Goal: Task Accomplishment & Management: Complete application form

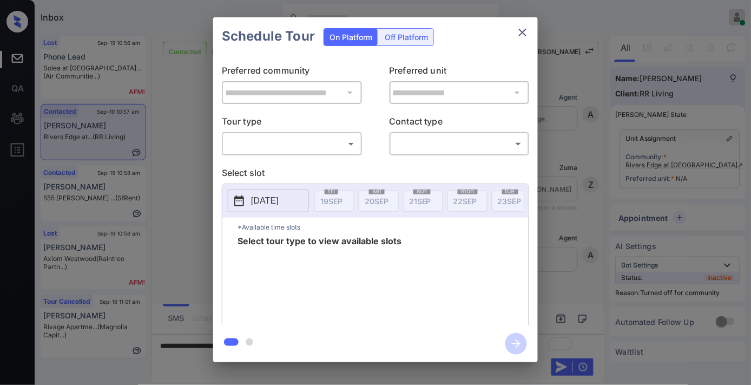
scroll to position [2024, 0]
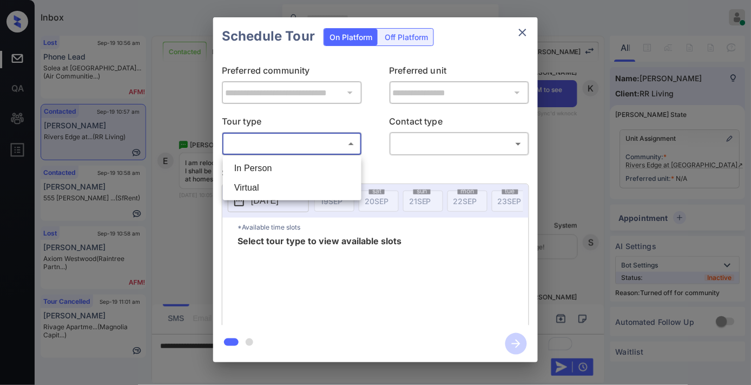
click at [336, 140] on body "Inbox Samantha Soliven Online Set yourself offline Set yourself on break Profil…" at bounding box center [375, 192] width 751 height 385
click at [321, 160] on li "In Person" at bounding box center [292, 168] width 133 height 19
type input "********"
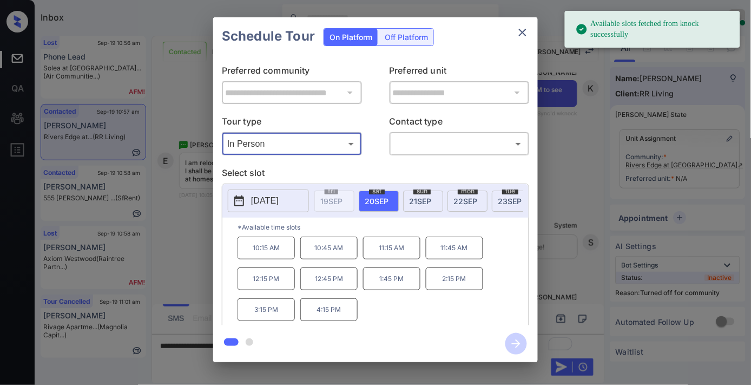
click at [278, 203] on p "2025-09-20" at bounding box center [265, 200] width 28 height 13
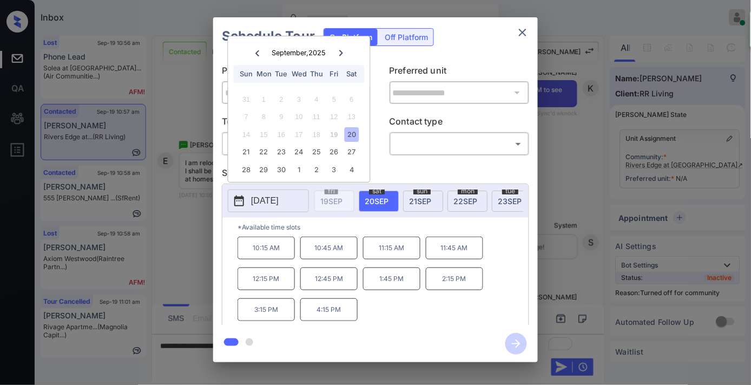
click at [339, 52] on icon at bounding box center [341, 53] width 6 height 6
click at [519, 38] on icon "close" at bounding box center [522, 32] width 13 height 13
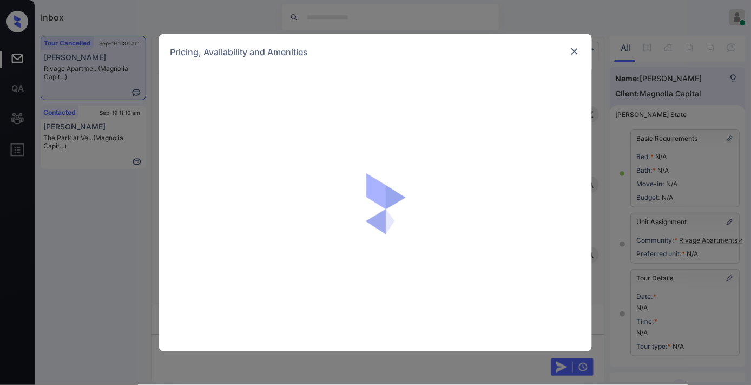
scroll to position [159, 0]
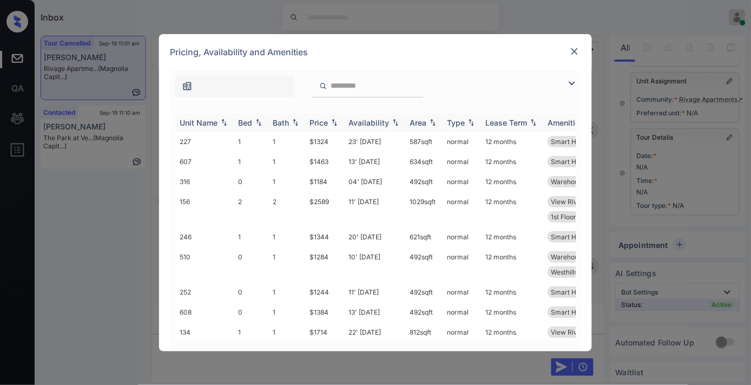
click at [317, 124] on div "Price" at bounding box center [319, 122] width 18 height 9
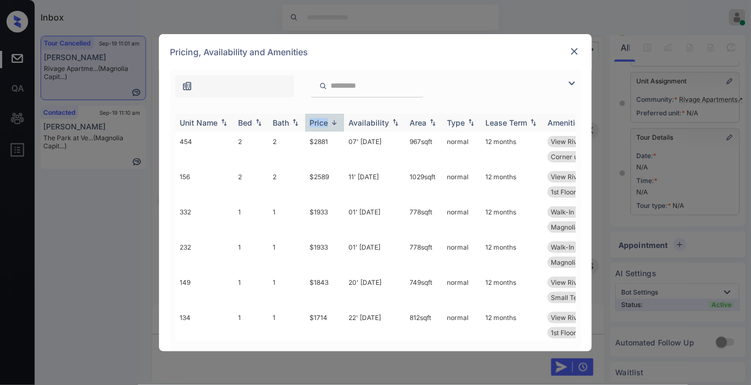
click at [317, 124] on div "Price" at bounding box center [319, 122] width 18 height 9
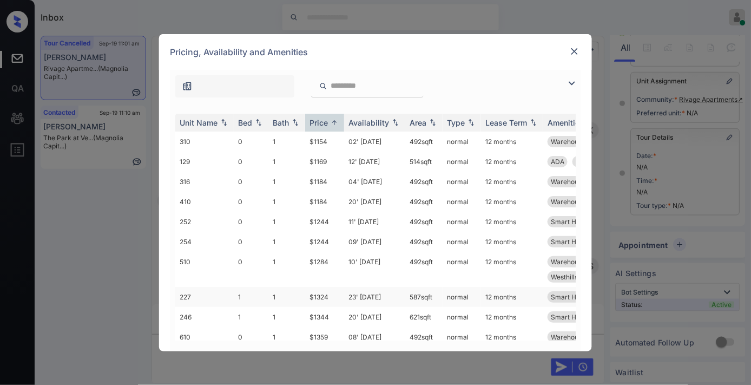
click at [335, 290] on td "$1324" at bounding box center [324, 297] width 39 height 20
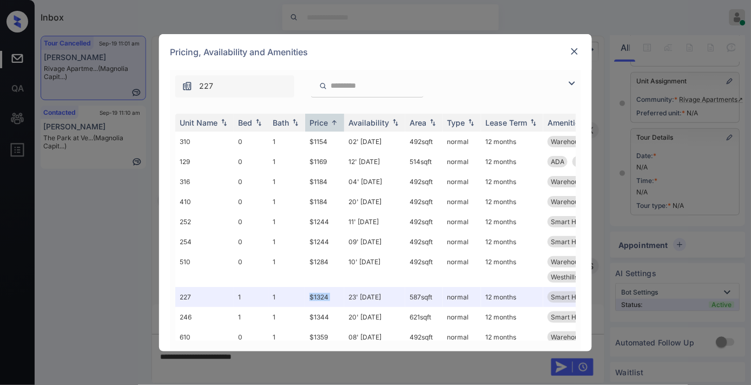
click at [580, 47] on img at bounding box center [574, 51] width 11 height 11
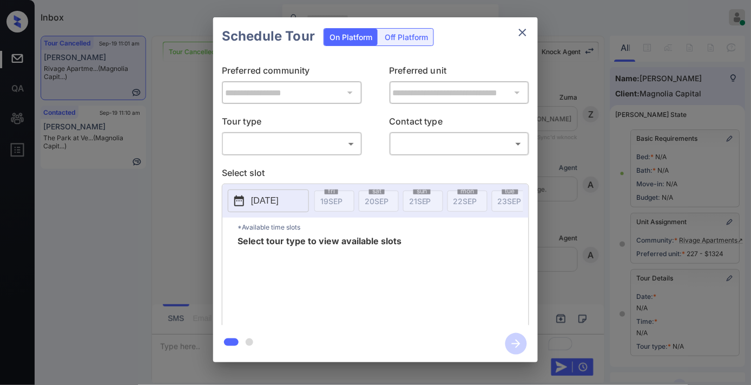
scroll to position [159, 0]
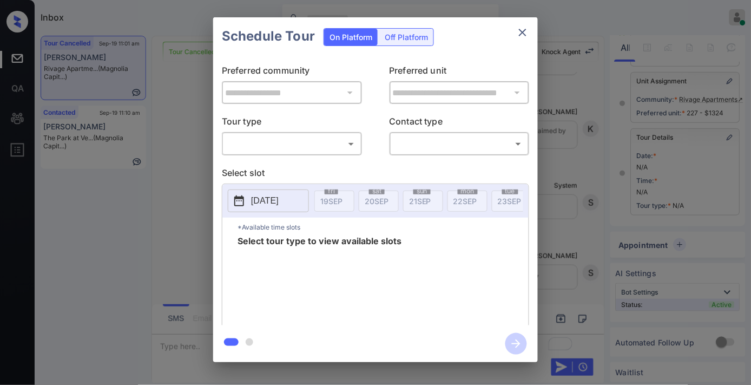
click at [327, 139] on body "Inbox [PERSON_NAME] Online Set yourself offline Set yourself on break Profile S…" at bounding box center [375, 192] width 751 height 385
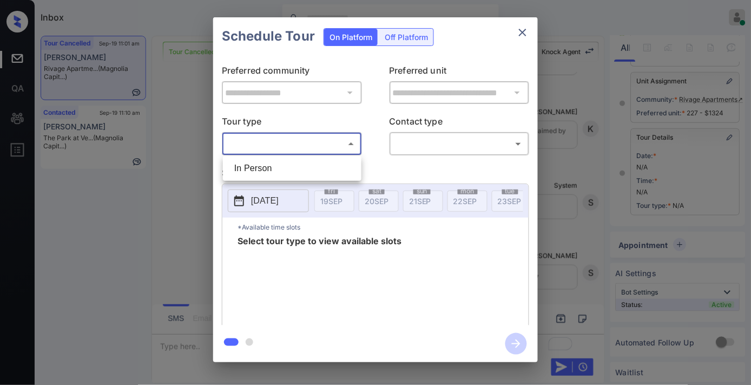
click at [315, 161] on li "In Person" at bounding box center [292, 168] width 133 height 19
type input "********"
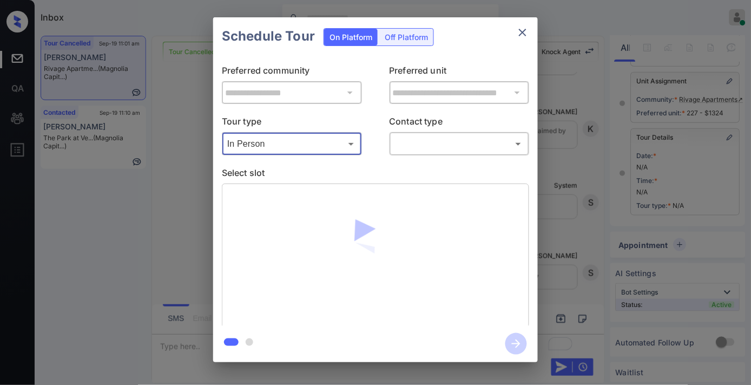
click at [430, 146] on body "Inbox [PERSON_NAME] Online Set yourself offline Set yourself on break Profile S…" at bounding box center [375, 192] width 751 height 385
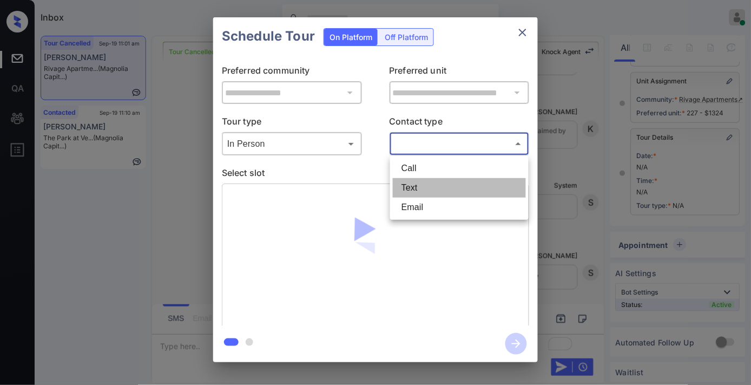
click at [431, 192] on li "Text" at bounding box center [459, 187] width 133 height 19
type input "****"
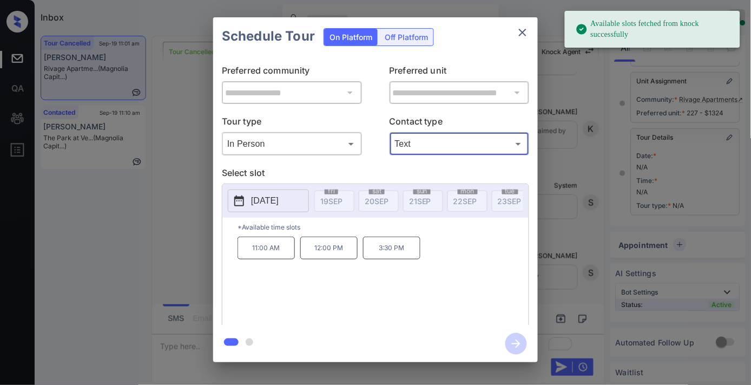
click at [269, 203] on p "[DATE]" at bounding box center [265, 200] width 28 height 13
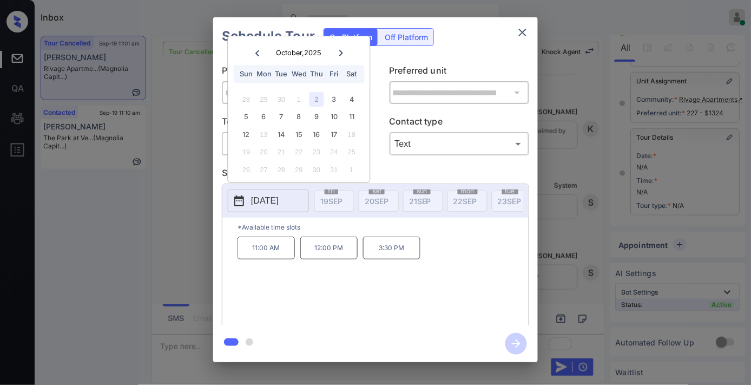
click at [522, 37] on icon "close" at bounding box center [522, 32] width 13 height 13
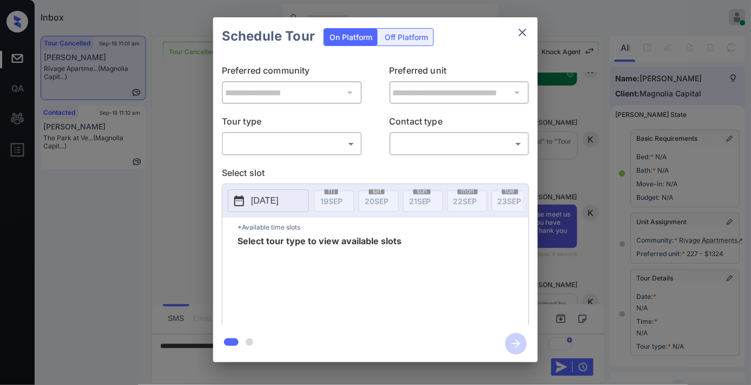
scroll to position [159, 0]
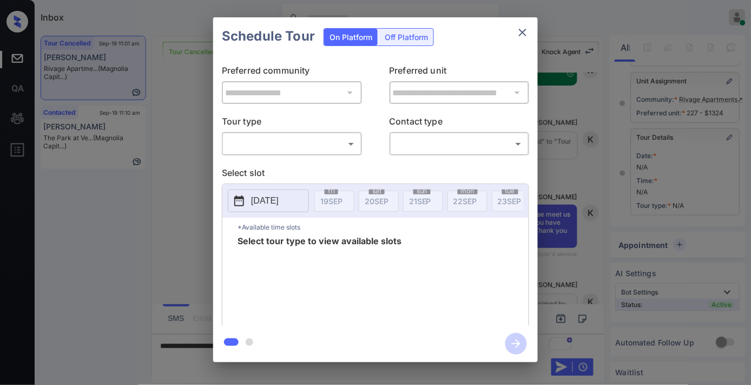
click at [351, 144] on body "Inbox [PERSON_NAME] Online Set yourself offline Set yourself on break Profile S…" at bounding box center [375, 192] width 751 height 385
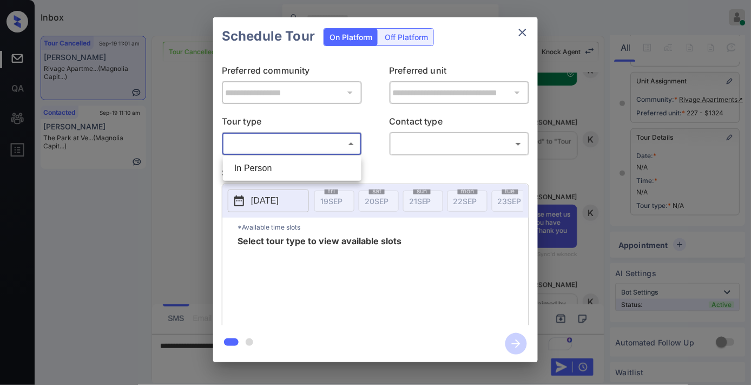
click at [311, 163] on li "In Person" at bounding box center [292, 168] width 133 height 19
type input "********"
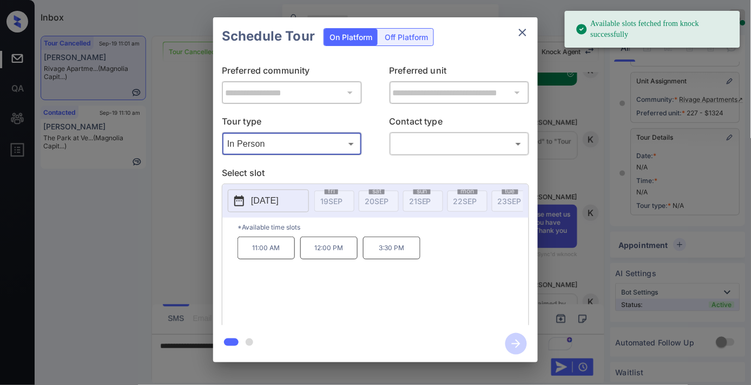
click at [279, 199] on p "[DATE]" at bounding box center [265, 200] width 28 height 13
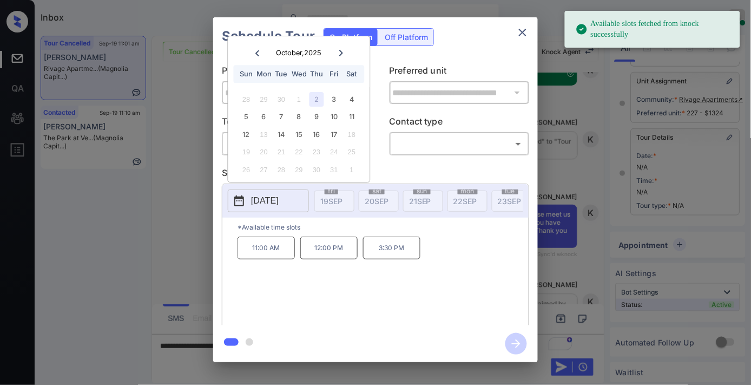
click at [310, 90] on div "28 29 30 1 2 3 4" at bounding box center [299, 98] width 135 height 17
click at [333, 259] on p "12:00 PM" at bounding box center [328, 247] width 57 height 23
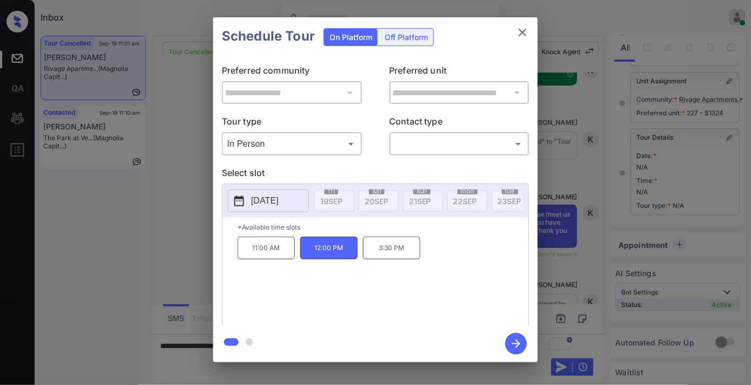
click at [440, 129] on p "Contact type" at bounding box center [460, 123] width 140 height 17
click at [442, 143] on body "Inbox [PERSON_NAME] Online Set yourself offline Set yourself on break Profile S…" at bounding box center [375, 192] width 751 height 385
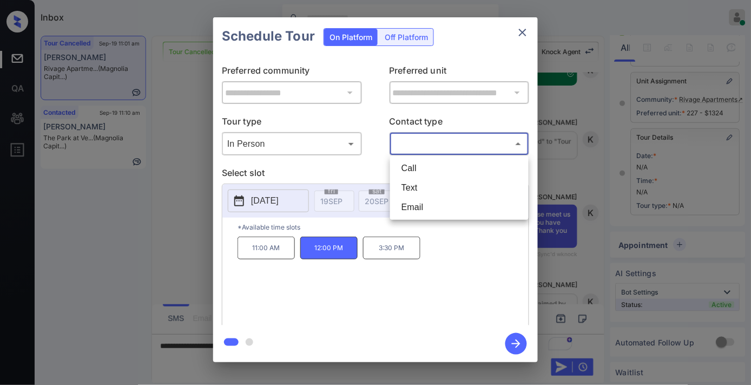
click at [440, 182] on li "Text" at bounding box center [459, 187] width 133 height 19
type input "****"
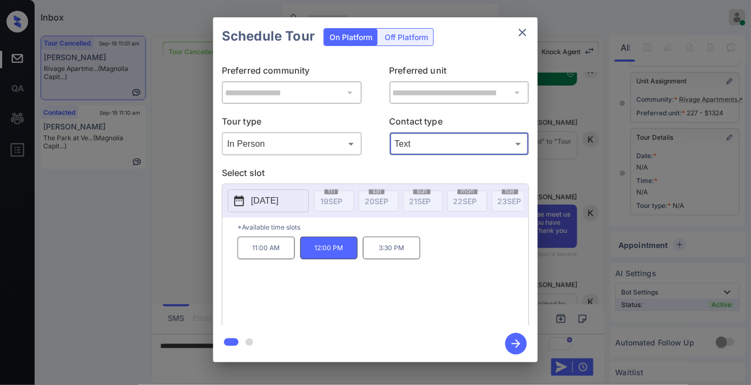
click at [518, 342] on icon "button" at bounding box center [516, 343] width 9 height 9
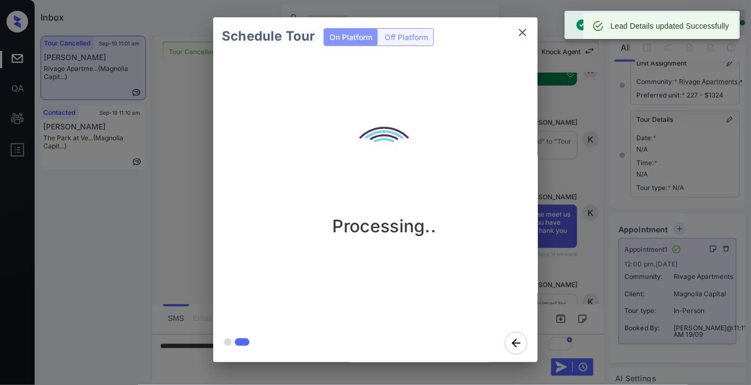
click at [522, 25] on button "close" at bounding box center [523, 33] width 22 height 22
